Goal: Browse casually

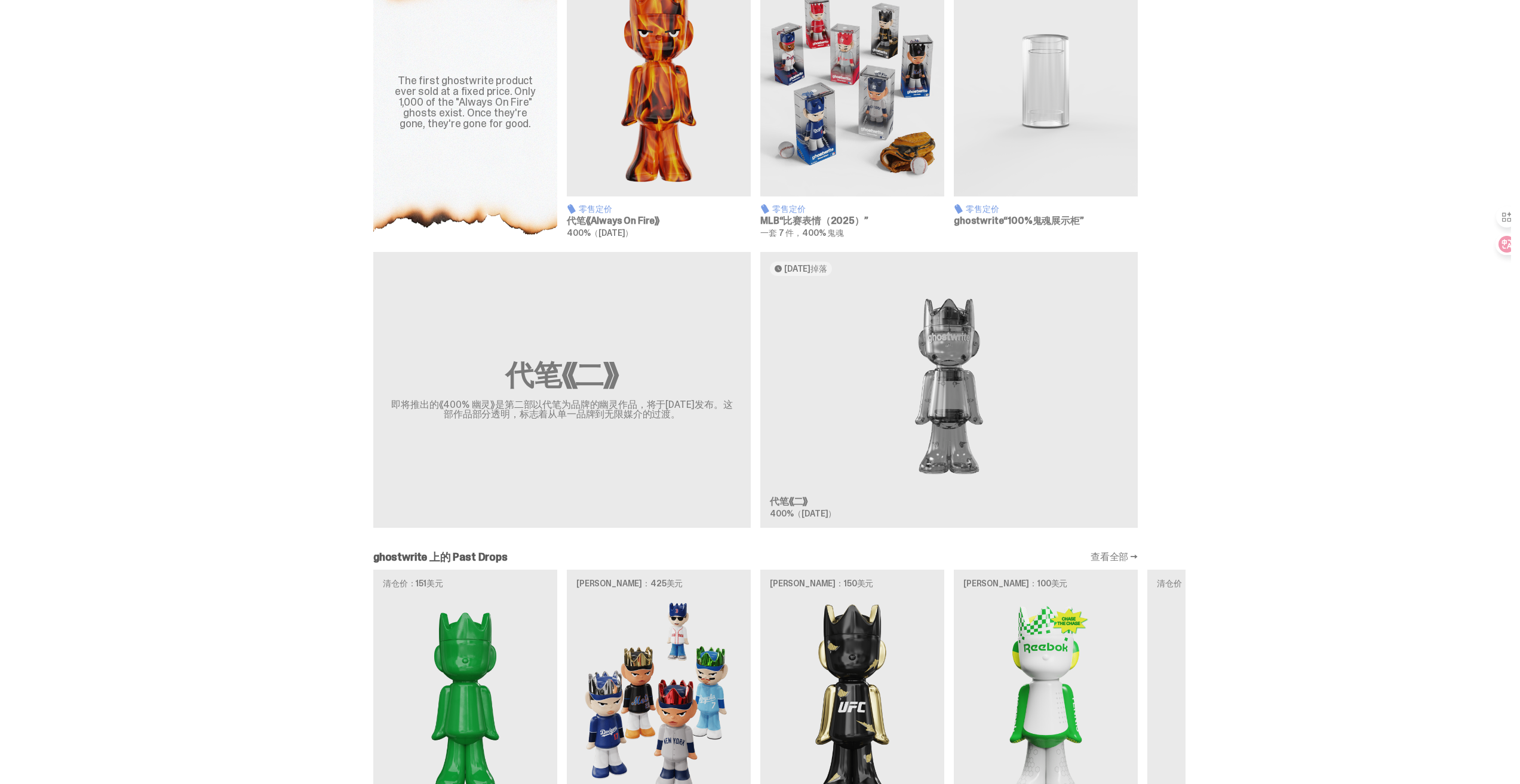
scroll to position [418, 0]
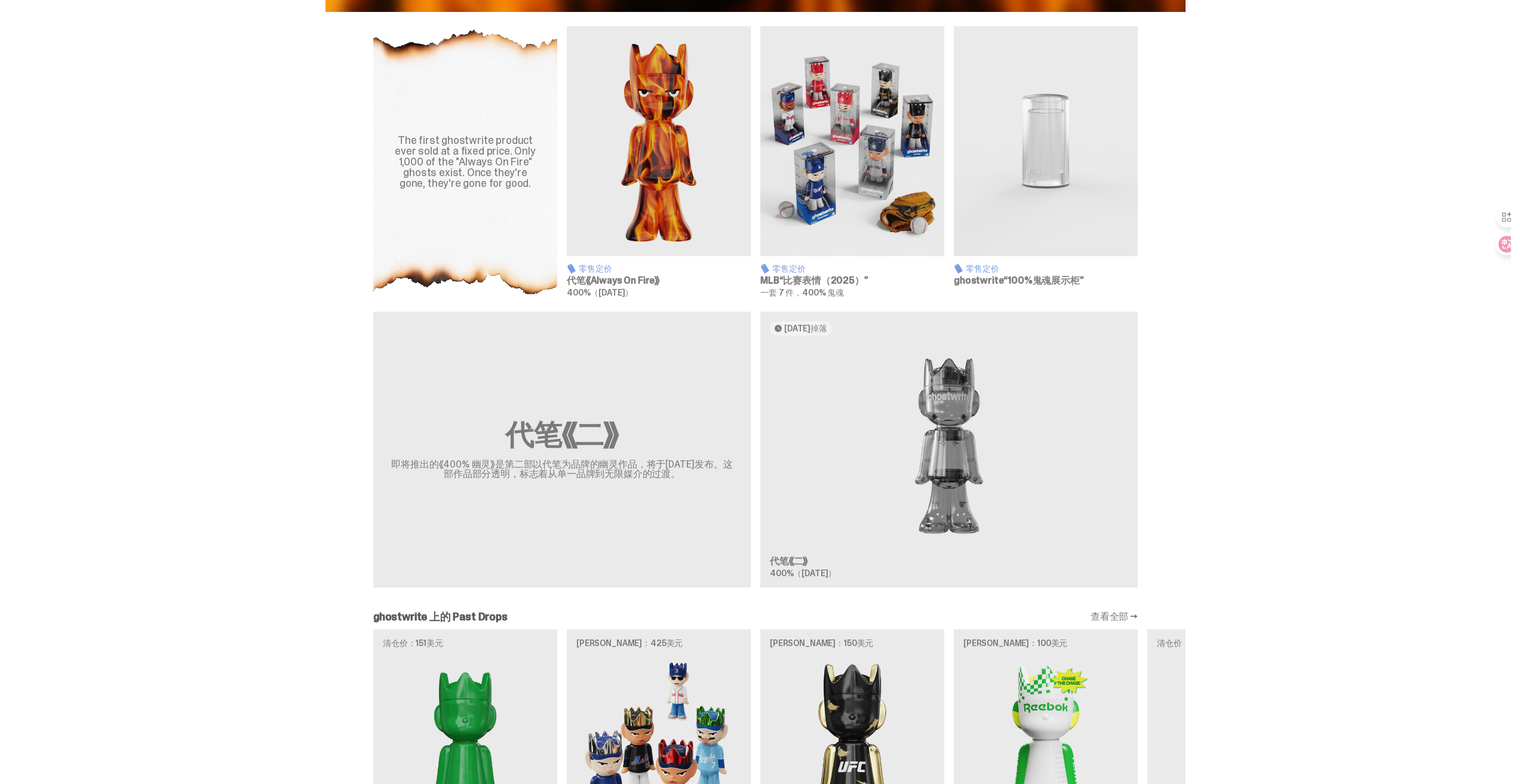
click at [703, 175] on img at bounding box center [659, 141] width 184 height 230
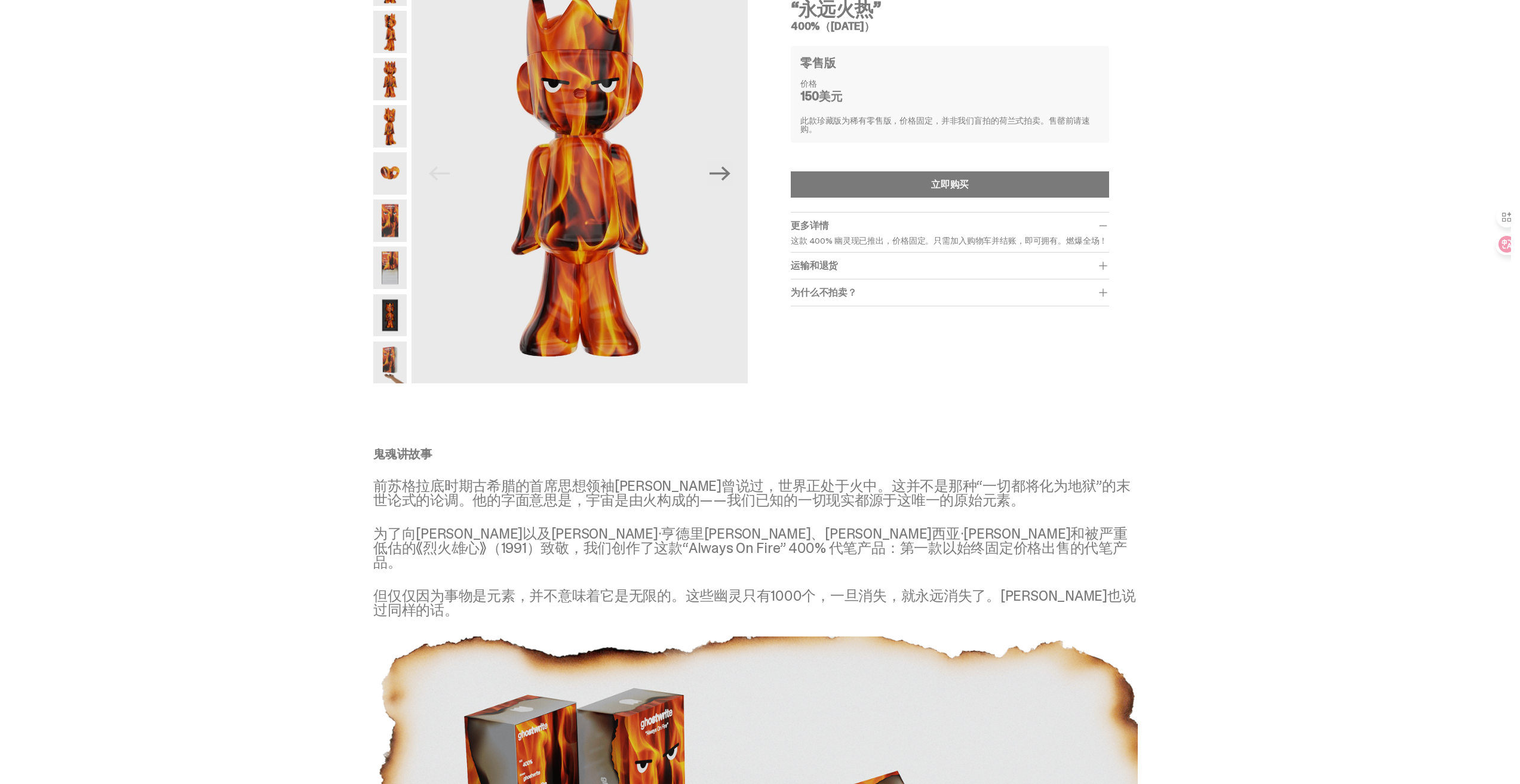
scroll to position [60, 0]
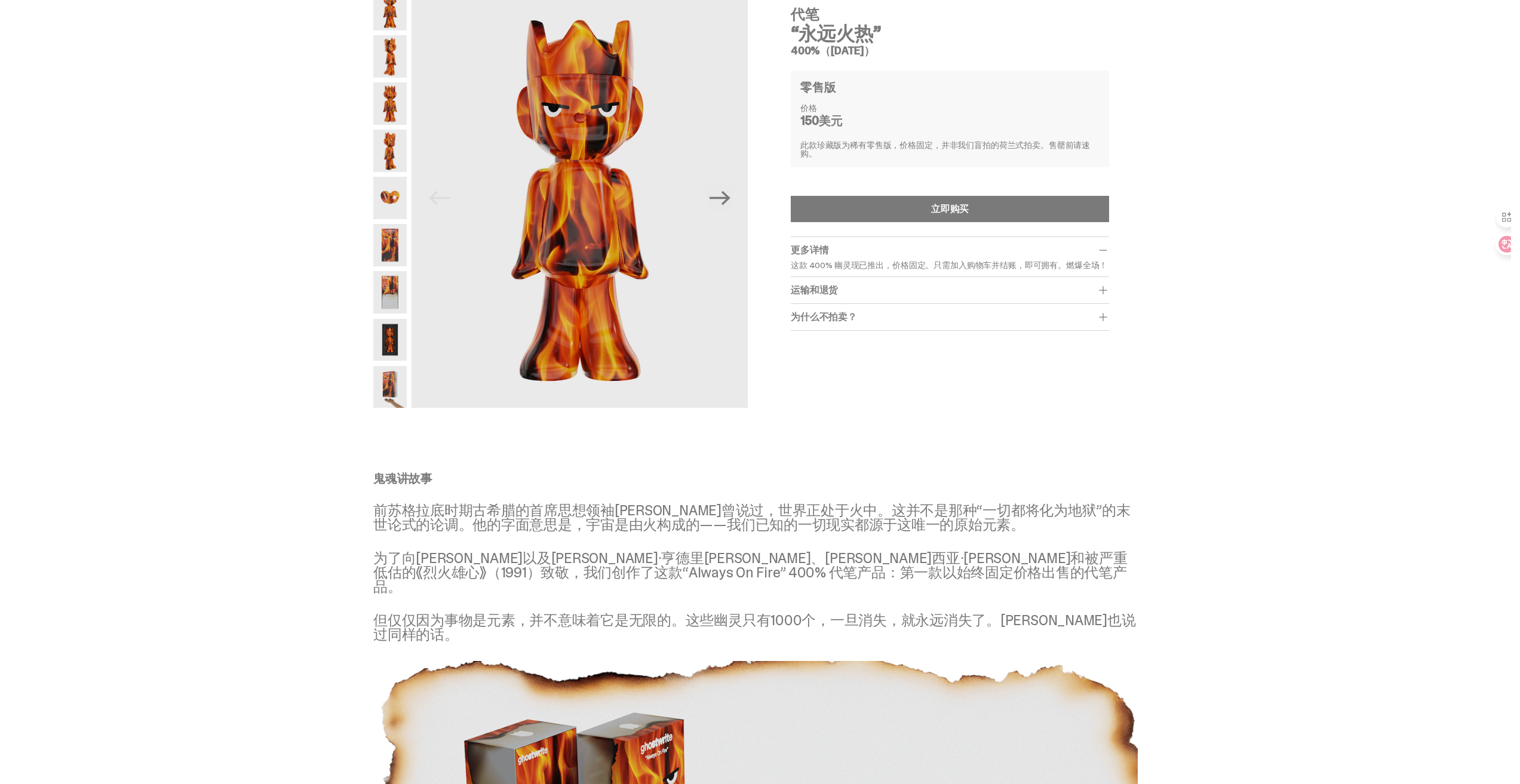
click at [864, 325] on div "为什么不拍卖？ We still stand by Blind Dutch Auctions being the best way to sell anyth…" at bounding box center [950, 317] width 318 height 27
click at [1108, 321] on span at bounding box center [1103, 317] width 12 height 12
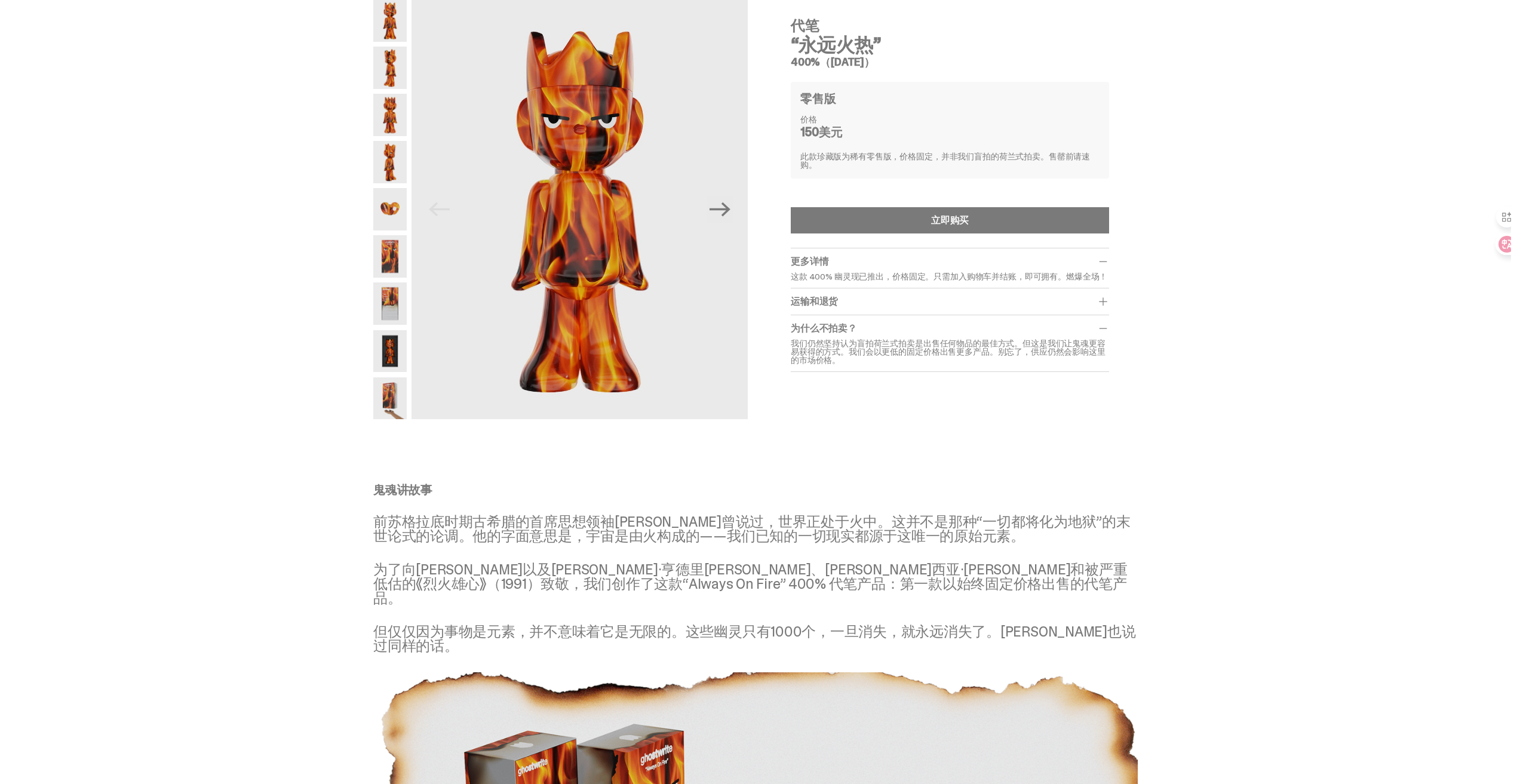
scroll to position [0, 0]
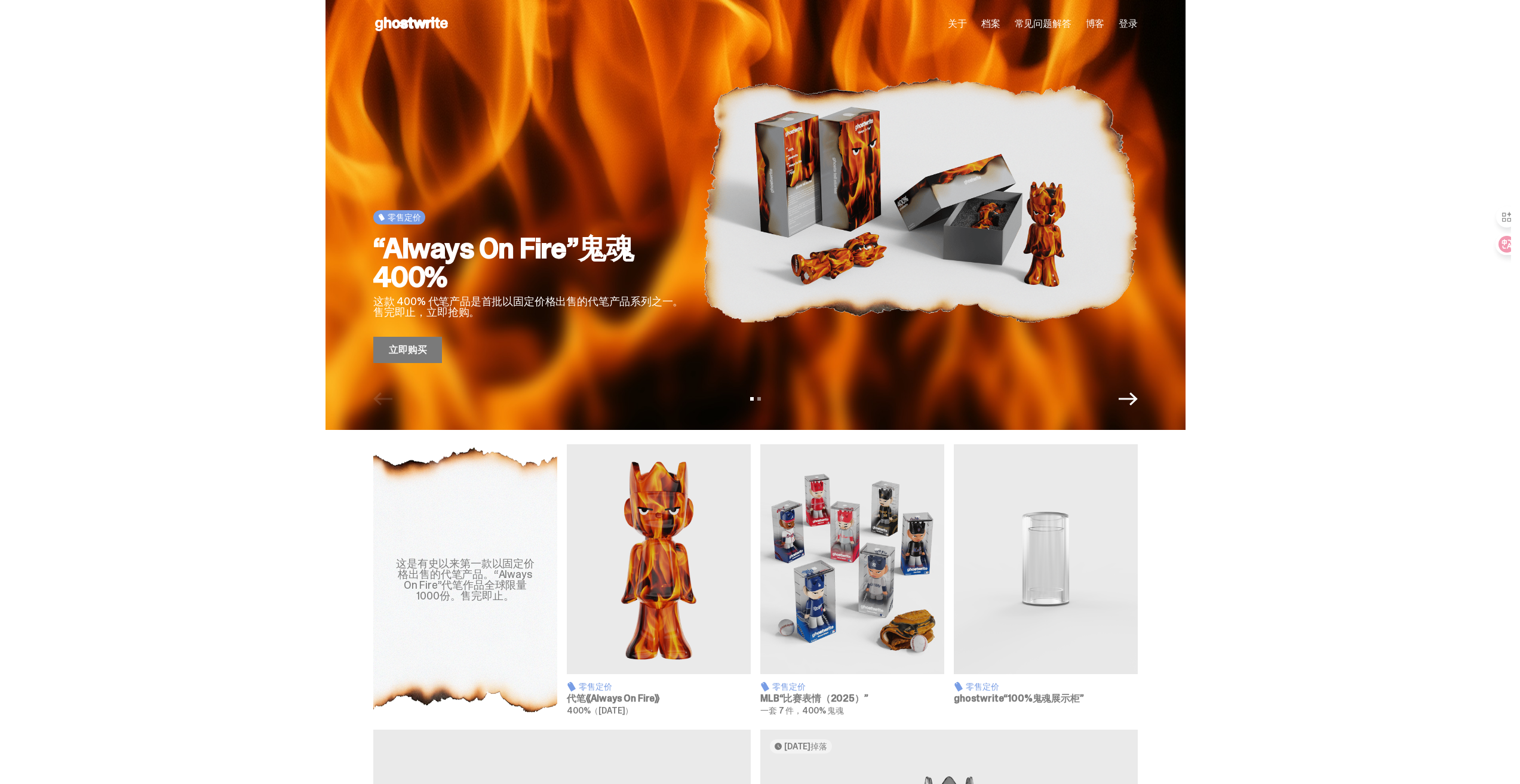
drag, startPoint x: 1318, startPoint y: 543, endPoint x: 1321, endPoint y: 538, distance: 5.8
click at [1319, 543] on div "这是有史以来第一款以固定价格出售的代笔产品。“Always On Fire”代笔作品全球限量1000份。售完即止。 零售定价 代笔《Always On Fir…" at bounding box center [756, 579] width 1511 height 271
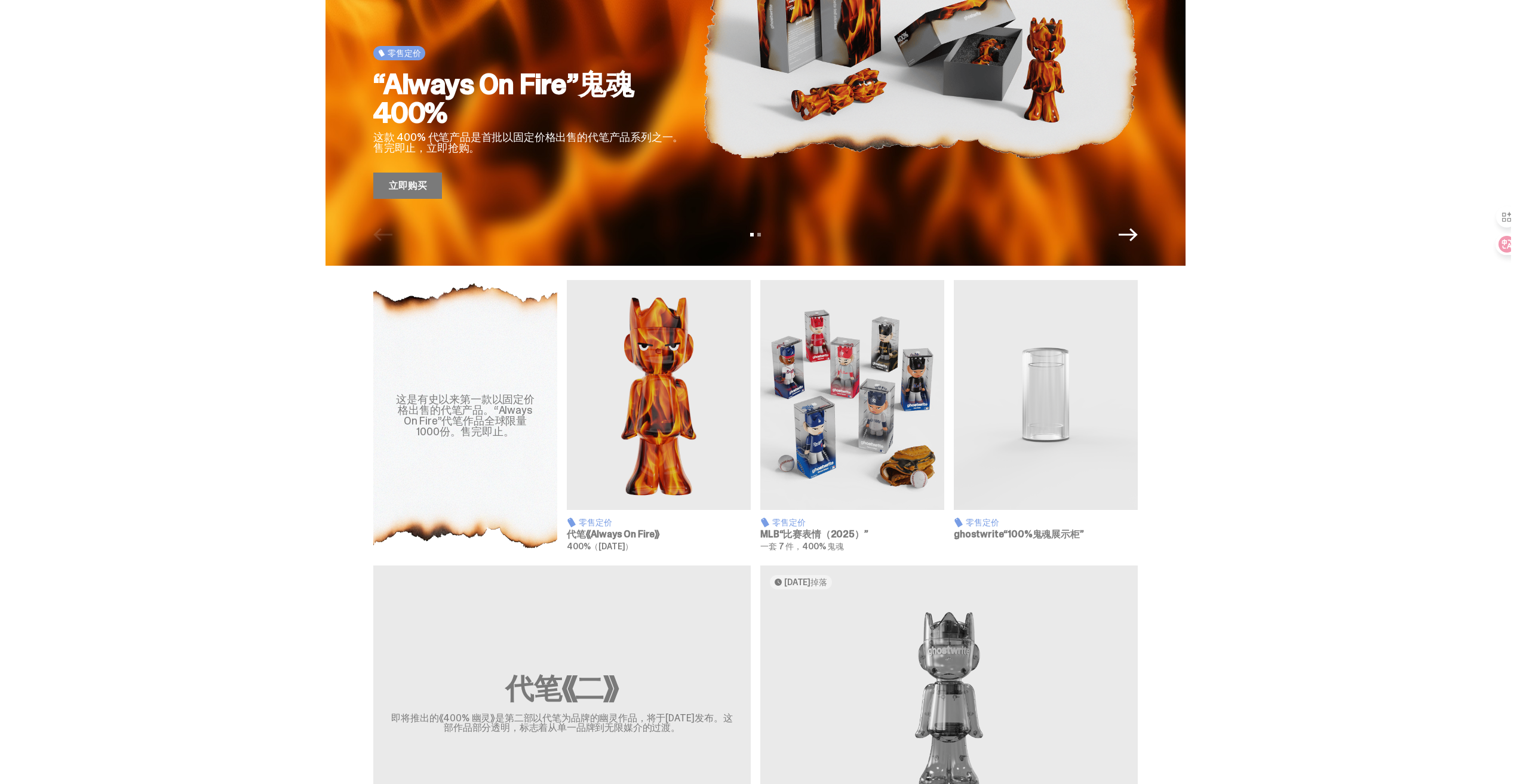
scroll to position [179, 0]
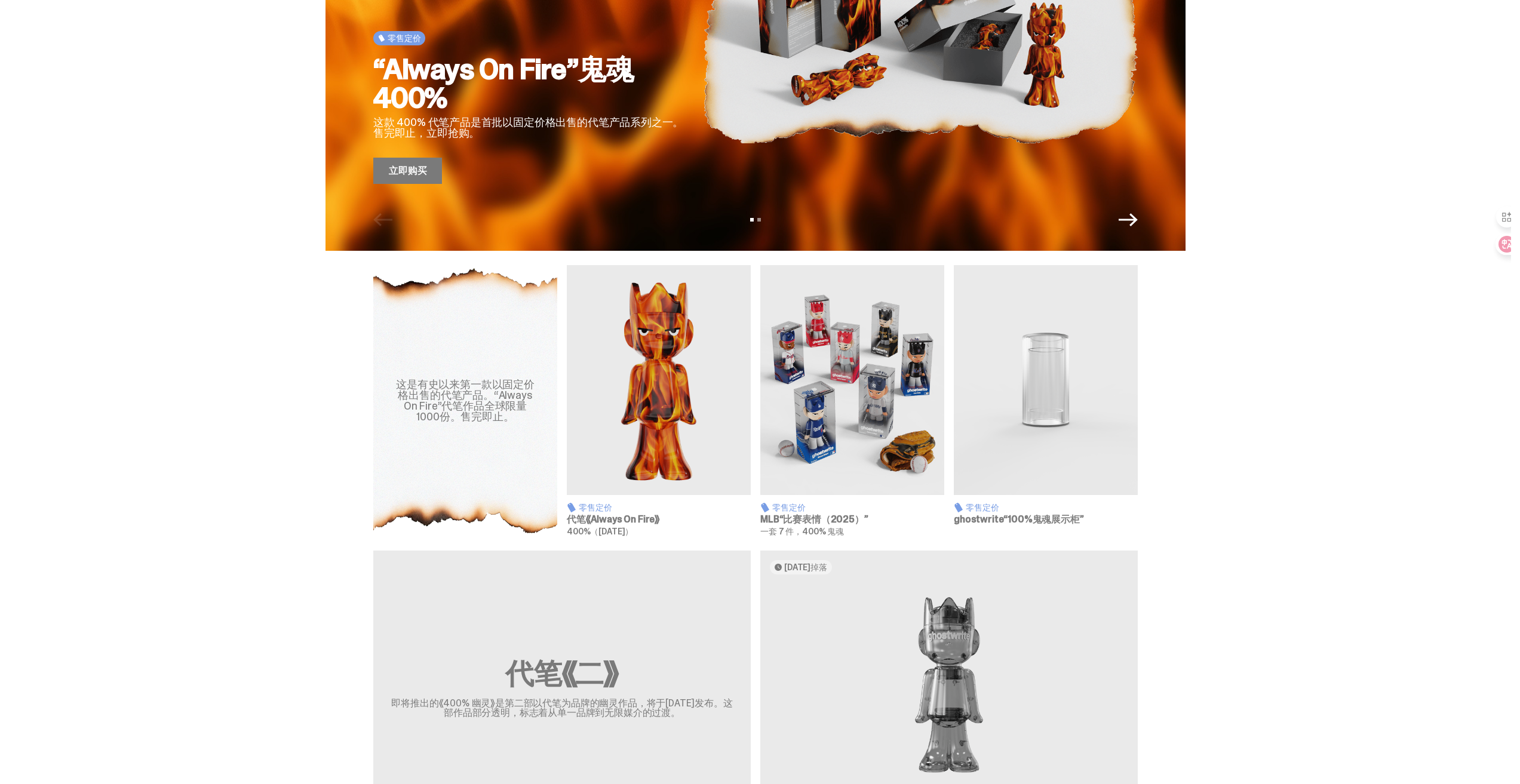
click at [1017, 378] on img at bounding box center [1046, 380] width 184 height 230
